Goal: Go to known website: Go to known website

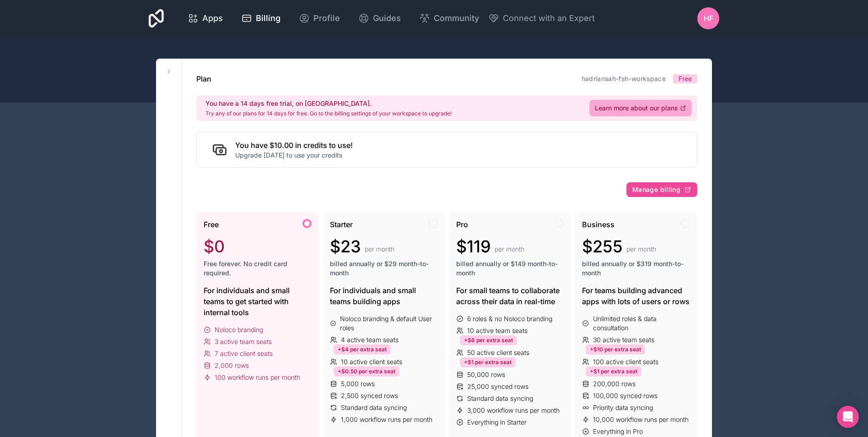
click at [214, 18] on span "Apps" at bounding box center [212, 18] width 21 height 13
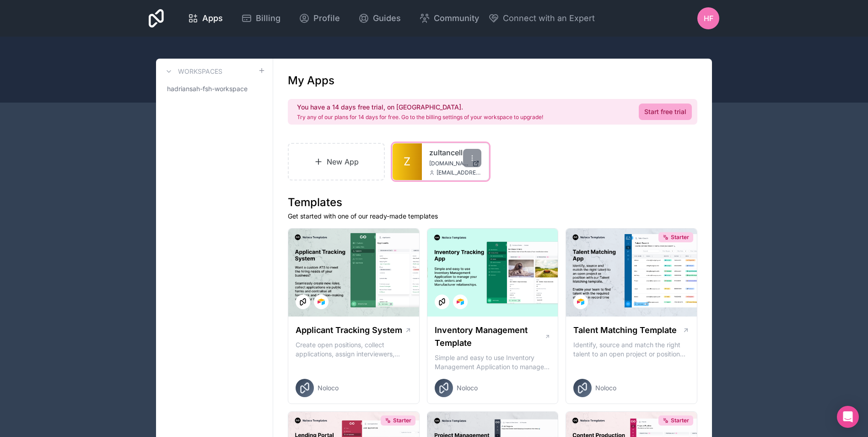
click at [419, 160] on link "Z" at bounding box center [407, 161] width 29 height 37
click at [433, 170] on icon at bounding box center [431, 172] width 5 height 5
click at [430, 160] on span "[DOMAIN_NAME]" at bounding box center [448, 163] width 39 height 7
